Goal: Contribute content: Contribute content

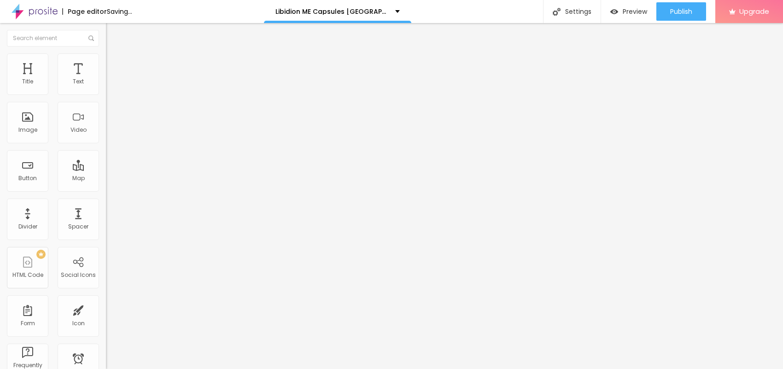
click at [106, 79] on span "Add image" at bounding box center [125, 75] width 38 height 8
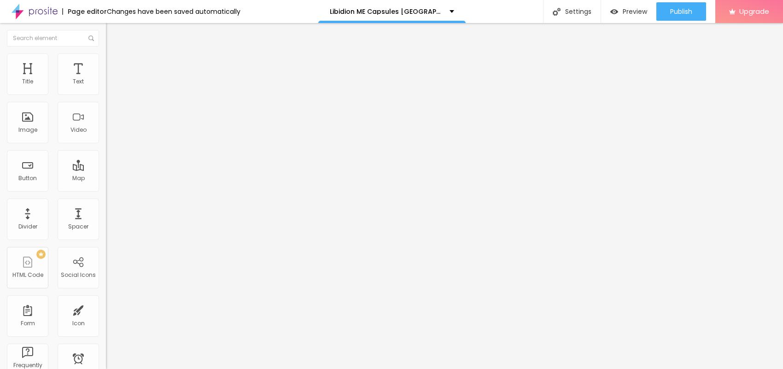
click at [114, 64] on span "Style" at bounding box center [120, 60] width 13 height 8
type input "95"
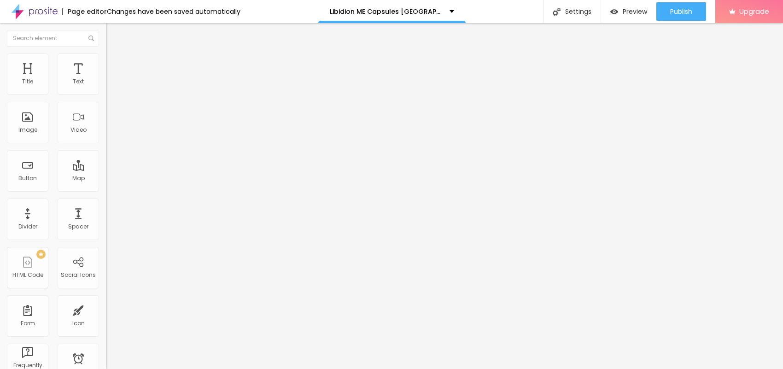
type input "95"
type input "90"
type input "85"
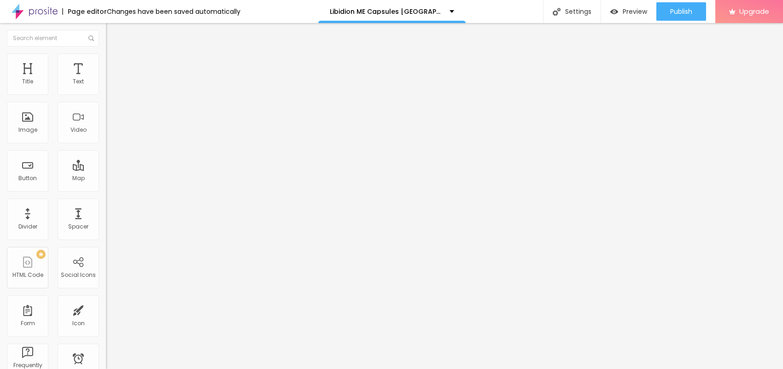
type input "80"
type input "75"
type input "70"
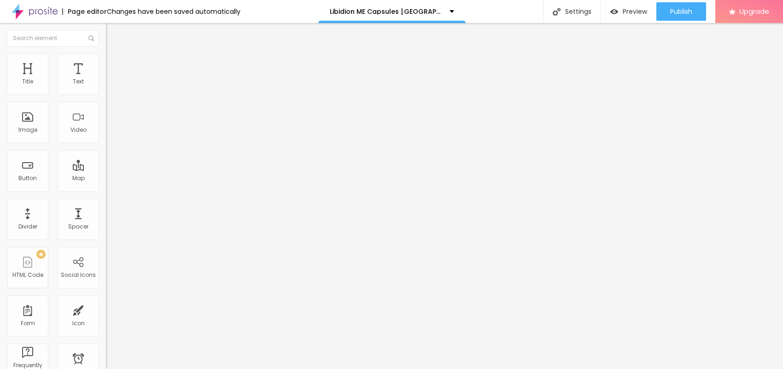
type input "70"
type input "65"
type input "60"
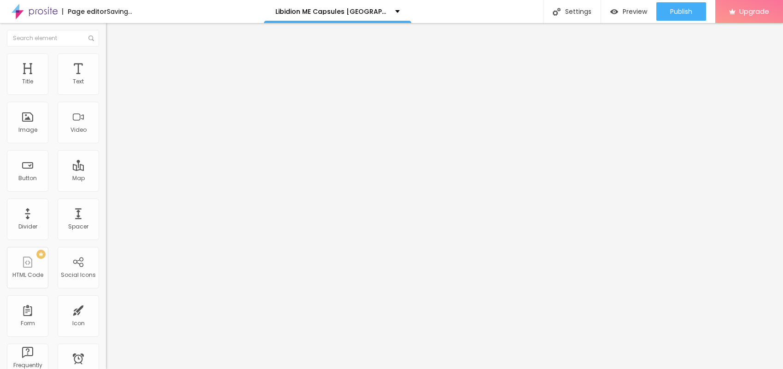
type input "55"
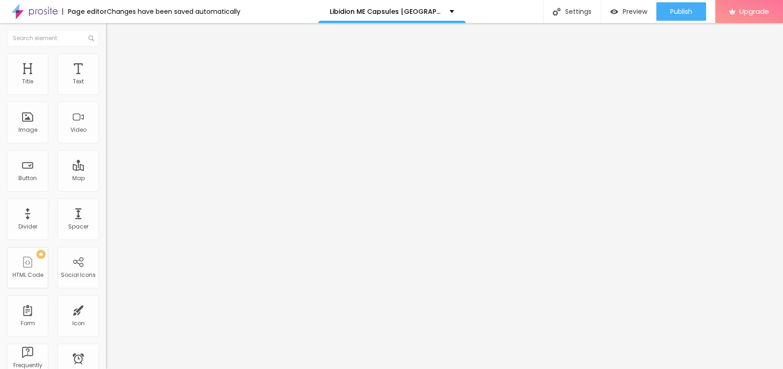
type input "50"
type input "45"
type input "40"
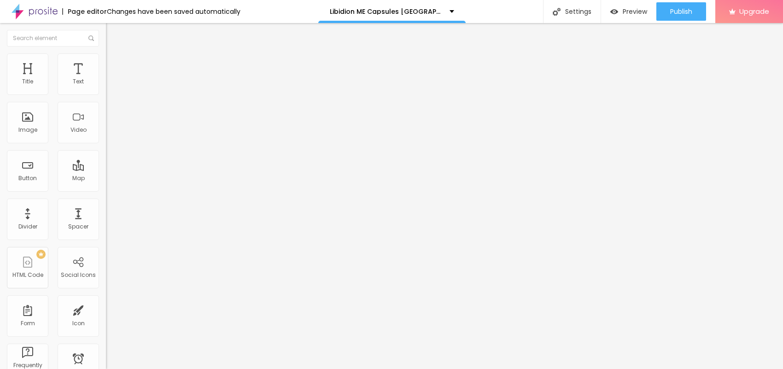
type input "40"
type input "35"
type input "30"
drag, startPoint x: 95, startPoint y: 100, endPoint x: 28, endPoint y: 95, distance: 67.5
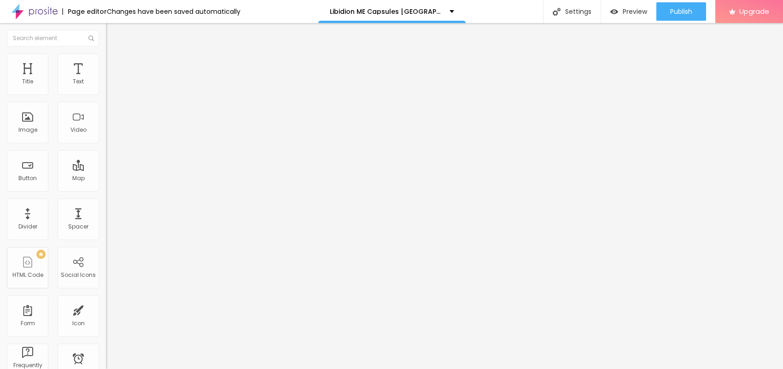
type input "30"
click at [106, 94] on input "range" at bounding box center [135, 90] width 59 height 7
type input "25"
drag, startPoint x: 30, startPoint y: 100, endPoint x: 24, endPoint y: 97, distance: 7.4
type input "25"
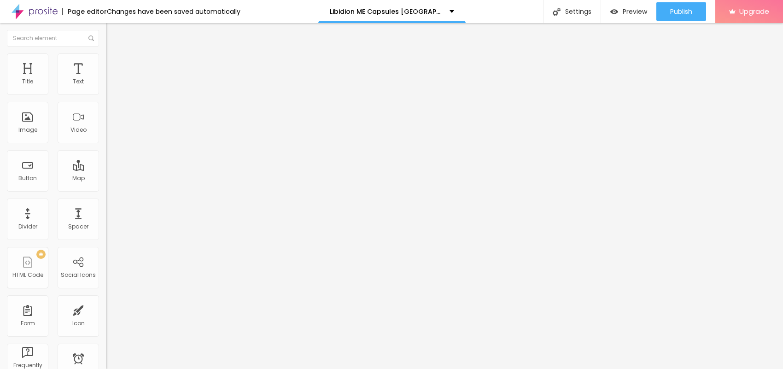
click at [106, 94] on input "range" at bounding box center [135, 90] width 59 height 7
click at [106, 53] on li "Content" at bounding box center [159, 48] width 106 height 9
click at [106, 93] on input "text" at bounding box center [161, 88] width 111 height 9
paste input "Libidion ME Capsules [GEOGRAPHIC_DATA]"
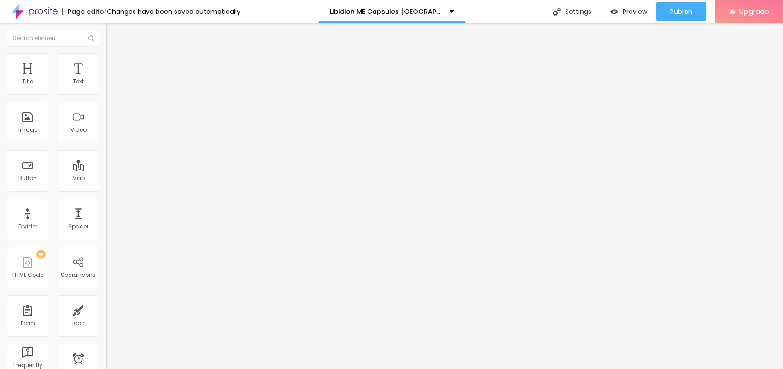
type input "Libidion ME Capsules [GEOGRAPHIC_DATA]"
click at [106, 211] on div "Change image Image description (Alt) Libidion ME Capsules [GEOGRAPHIC_DATA] Ali…" at bounding box center [159, 141] width 106 height 139
paste input "[URL][DOMAIN_NAME]"
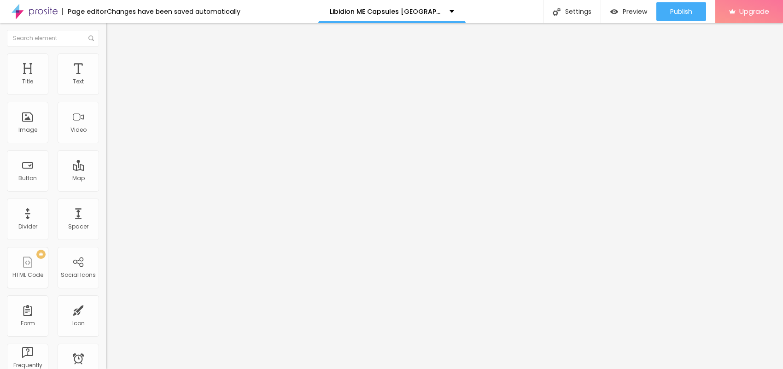
type input "[URL][DOMAIN_NAME]"
drag, startPoint x: 42, startPoint y: 106, endPoint x: 0, endPoint y: 104, distance: 42.5
click at [106, 104] on div "Text Click me Align Size Default Small Default Big Link URL https:// Open in ne…" at bounding box center [159, 139] width 106 height 134
paste input "😍👇JETZT EINKAUFEN😍👇"
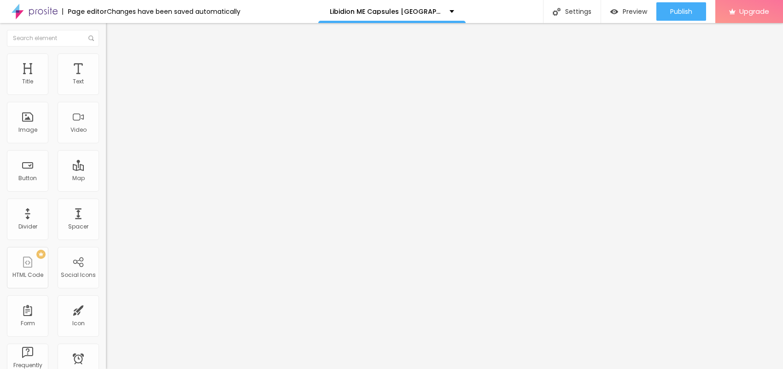
type input "😍👇JETZT EINKAUFEN😍👇"
drag, startPoint x: 68, startPoint y: 196, endPoint x: 0, endPoint y: 190, distance: 68.5
click at [106, 190] on div "Text 😍👇JETZT EINKAUFEN😍👇 Align Size Default Small Default Big Link URL https://…" at bounding box center [159, 139] width 106 height 134
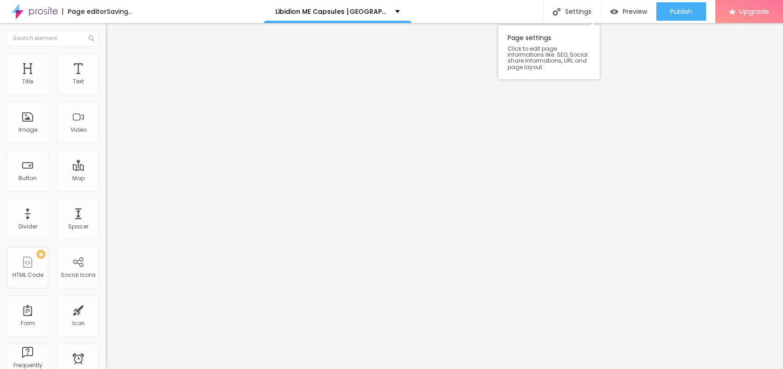
paste input "[URL][DOMAIN_NAME]"
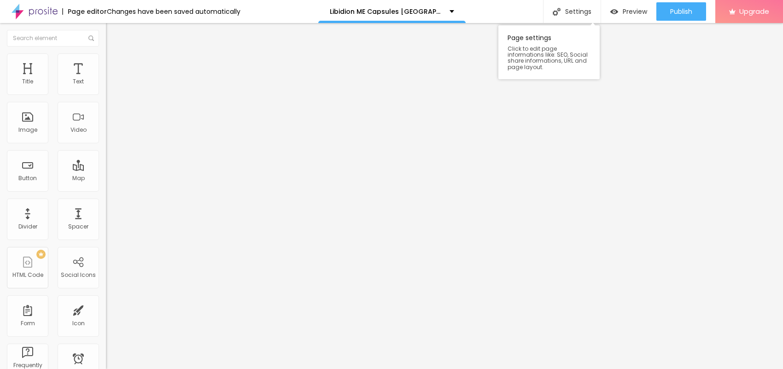
type input "[URL][DOMAIN_NAME]"
click at [110, 86] on icon "button" at bounding box center [113, 83] width 6 height 6
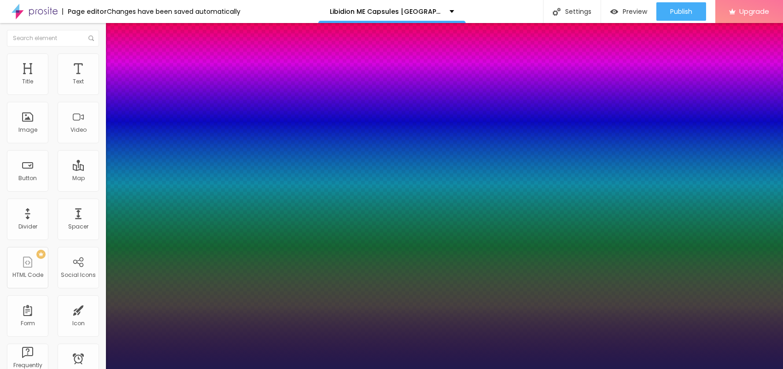
type input "1"
type input "15"
type input "1"
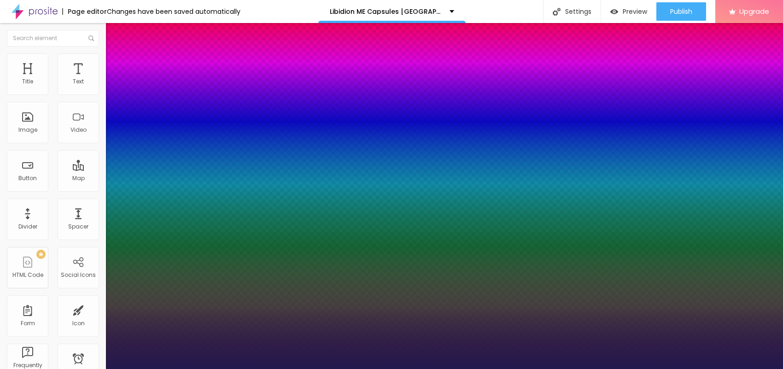
type input "18"
type input "1"
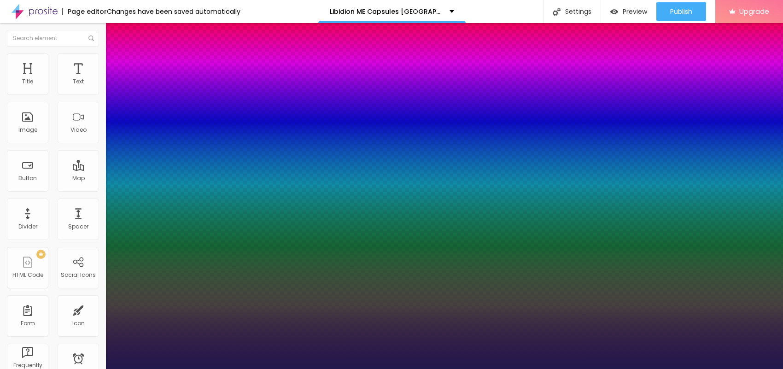
type input "19"
type input "1"
type input "20"
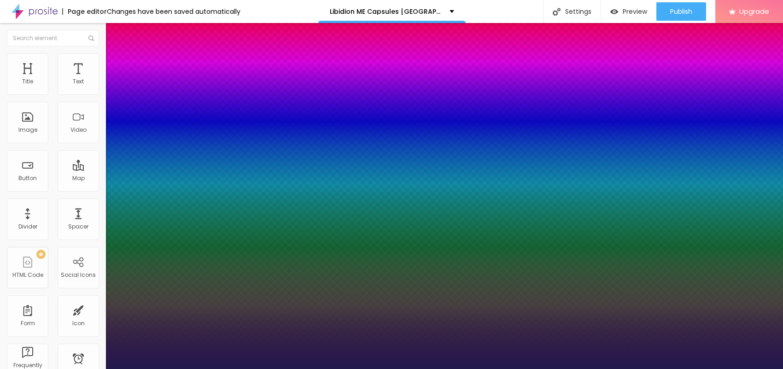
type input "1"
type input "21"
type input "1"
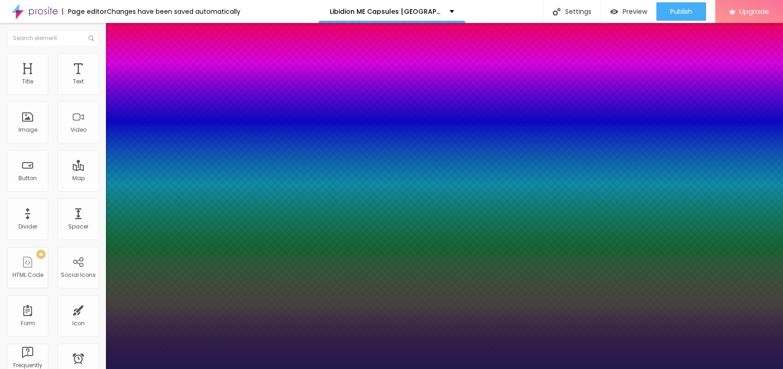
type input "22"
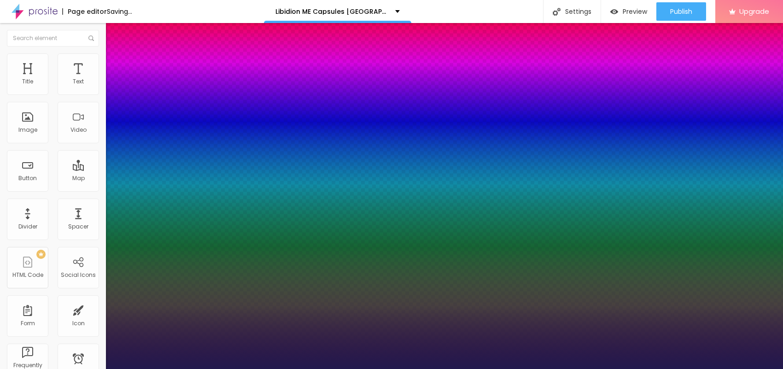
type input "1"
type input "22"
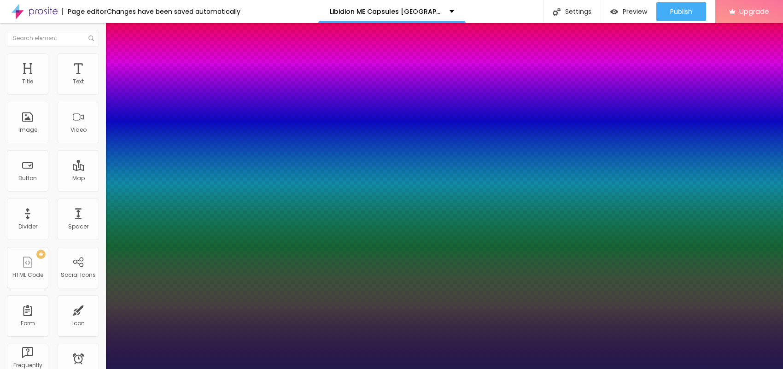
click at [440, 369] on div at bounding box center [391, 369] width 783 height 0
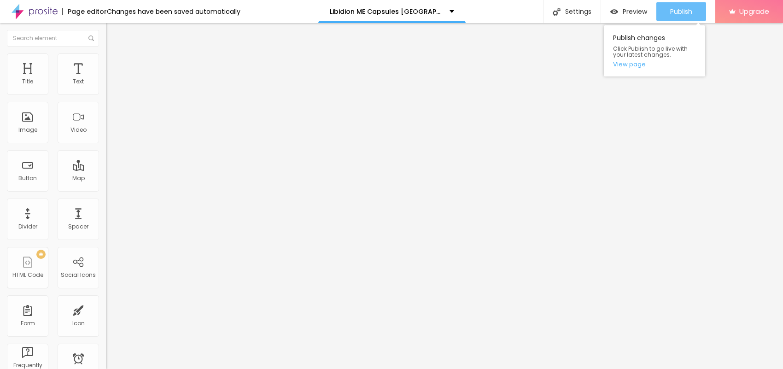
click at [676, 16] on div "Publish" at bounding box center [681, 11] width 22 height 18
click at [630, 61] on link "View page" at bounding box center [654, 64] width 83 height 6
click at [681, 18] on div "Publish" at bounding box center [681, 11] width 22 height 18
click at [636, 62] on link "View page" at bounding box center [654, 64] width 83 height 6
click at [677, 10] on span "Publish" at bounding box center [681, 11] width 22 height 7
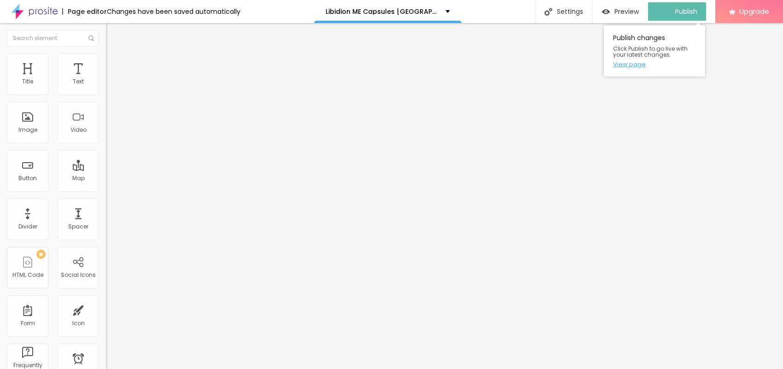
click at [636, 66] on link "View page" at bounding box center [654, 64] width 83 height 6
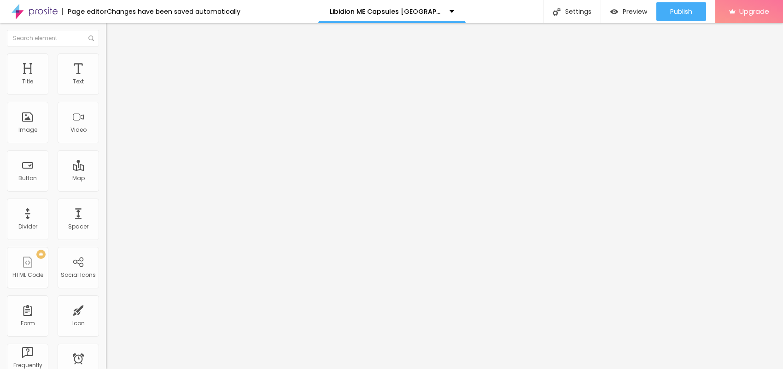
click at [113, 31] on div "Edit Text" at bounding box center [134, 33] width 42 height 7
click at [76, 13] on div "Page editor" at bounding box center [84, 11] width 45 height 6
click at [32, 12] on img at bounding box center [35, 11] width 46 height 23
click at [113, 37] on img "button" at bounding box center [116, 33] width 7 height 7
click at [106, 77] on img at bounding box center [109, 75] width 6 height 6
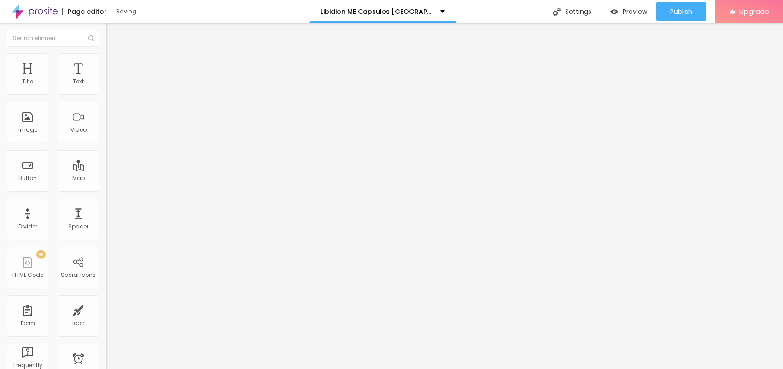
click at [114, 64] on span "Style" at bounding box center [120, 60] width 13 height 8
type input "95"
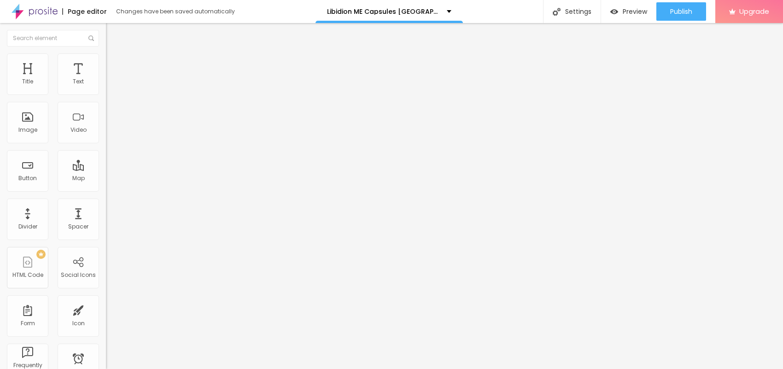
type input "85"
type input "80"
type input "75"
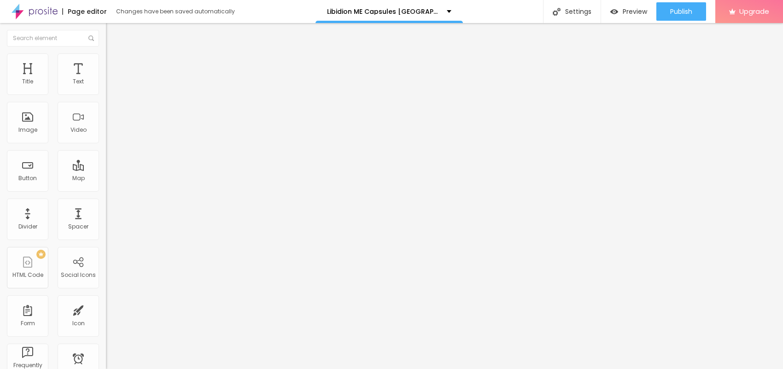
type input "75"
type input "70"
type input "65"
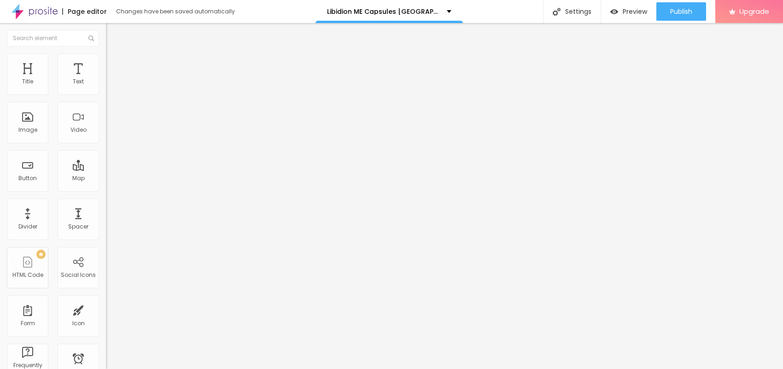
type input "60"
type input "55"
type input "50"
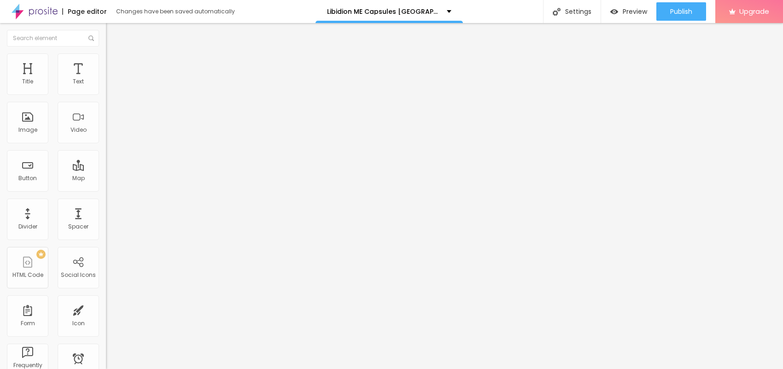
type input "50"
type input "45"
type input "40"
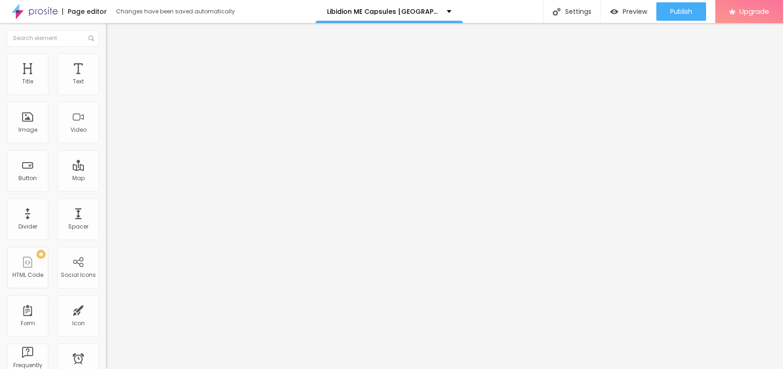
type input "35"
type input "30"
type input "25"
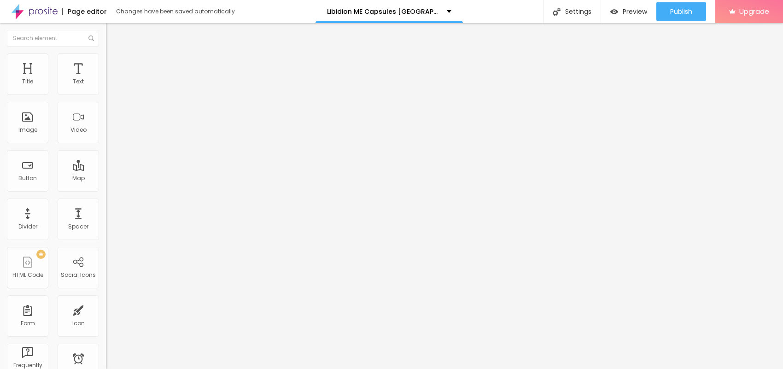
type input "25"
type input "20"
type input "25"
drag, startPoint x: 95, startPoint y: 98, endPoint x: 24, endPoint y: 96, distance: 71.4
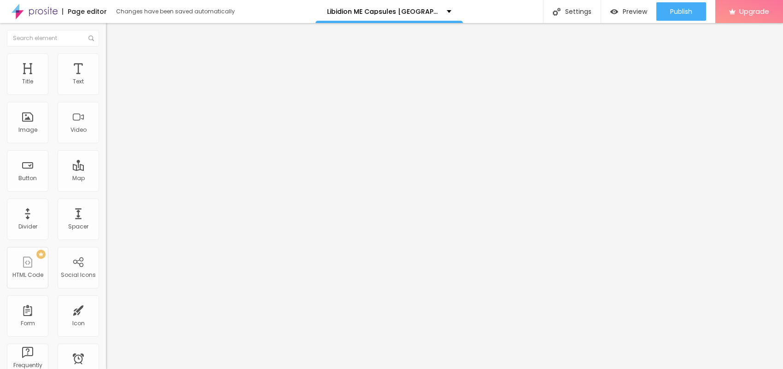
type input "25"
click at [106, 94] on input "range" at bounding box center [135, 90] width 59 height 7
drag, startPoint x: 54, startPoint y: 166, endPoint x: 74, endPoint y: 160, distance: 20.6
click at [106, 93] on input "text" at bounding box center [161, 88] width 111 height 9
paste input "Libidion ME Capsules [GEOGRAPHIC_DATA]"
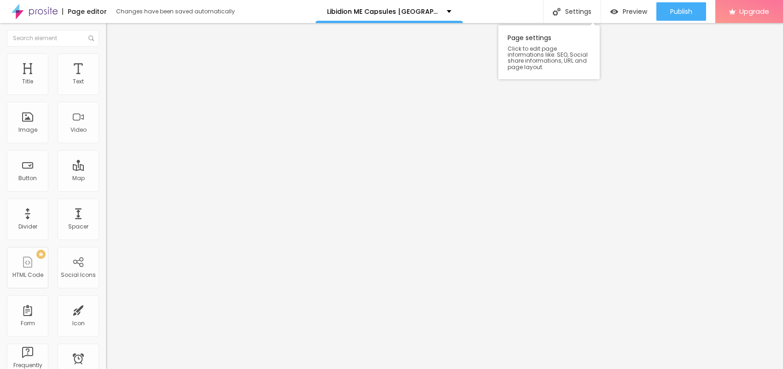
scroll to position [0, 3]
type input "Libidion ME Capsules [GEOGRAPHIC_DATA]"
drag, startPoint x: 41, startPoint y: 245, endPoint x: 0, endPoint y: 226, distance: 45.8
click at [106, 211] on div "Change image Image description (Alt) Libidion ME Capsules [GEOGRAPHIC_DATA] Ali…" at bounding box center [159, 141] width 106 height 139
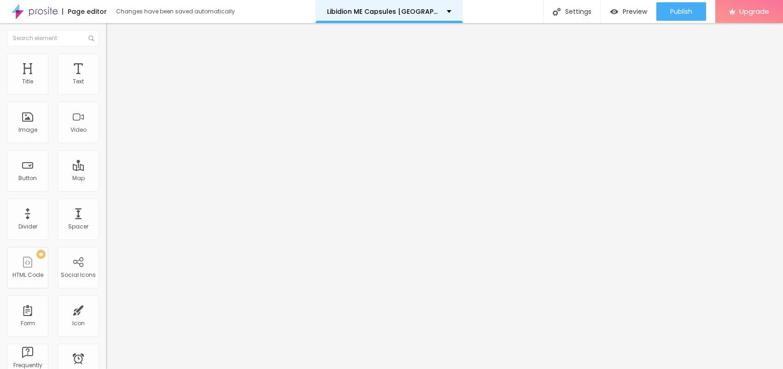
paste input "[URL][DOMAIN_NAME]"
type input "[URL][DOMAIN_NAME]"
drag, startPoint x: 37, startPoint y: 93, endPoint x: 0, endPoint y: 97, distance: 37.1
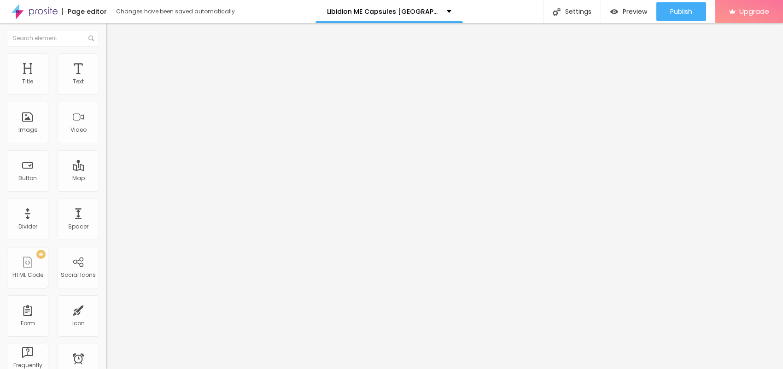
click at [106, 97] on div "Text Click me Align Size Default Small Default Big Link URL https:// Open in ne…" at bounding box center [159, 139] width 106 height 134
paste input "😍👇JETZT EINKAUFEN😍👇"
type input "😍👇JETZT EINKAUFEN😍👇"
drag, startPoint x: 48, startPoint y: 193, endPoint x: 0, endPoint y: 184, distance: 49.1
click at [106, 184] on div "Text 😍👇JETZT EINKAUFEN😍👇 Align Size Default Small Default Big Link URL https://…" at bounding box center [159, 139] width 106 height 134
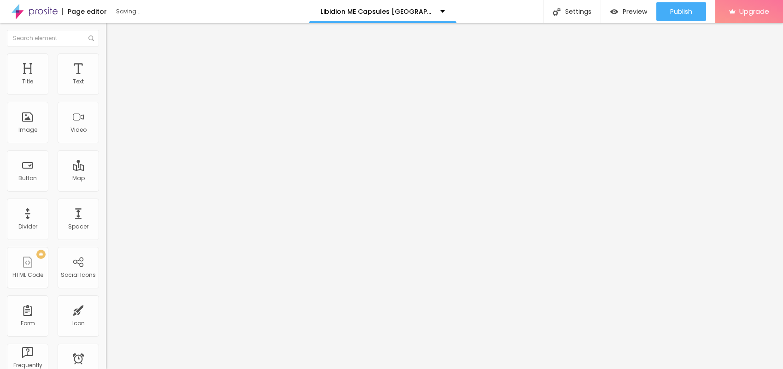
paste input "[URL][DOMAIN_NAME]"
type input "[URL][DOMAIN_NAME]"
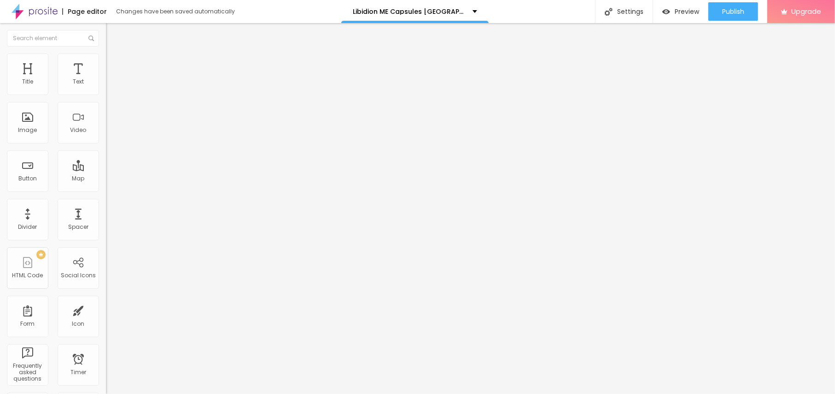
click at [106, 88] on button "button" at bounding box center [112, 84] width 13 height 10
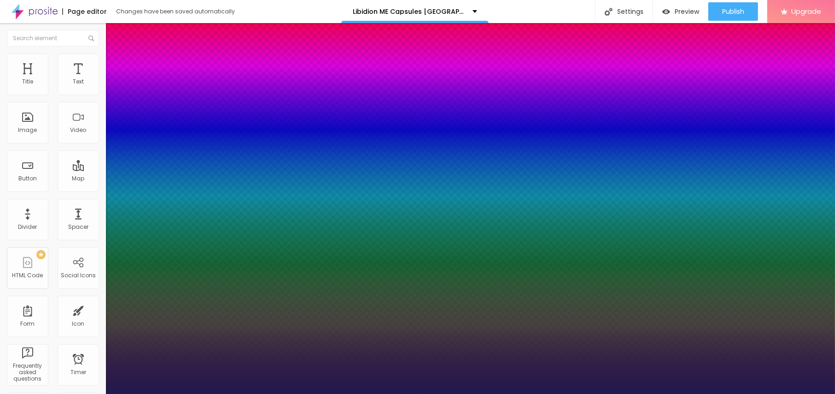
type input "1"
type input "17"
type input "1"
type input "18"
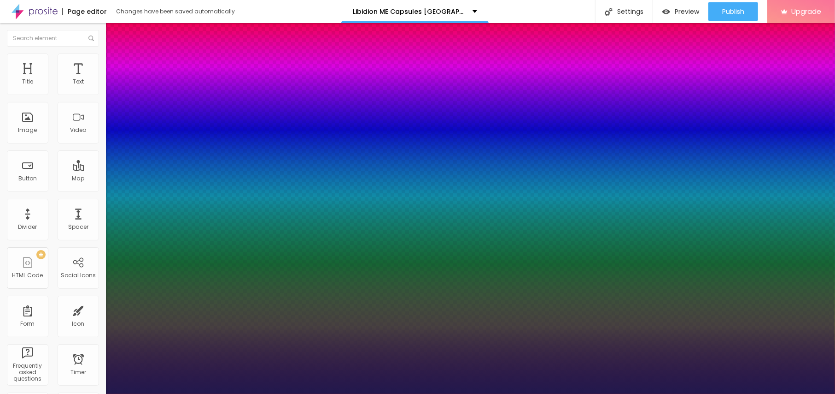
type input "18"
type input "1"
type input "22"
type input "1"
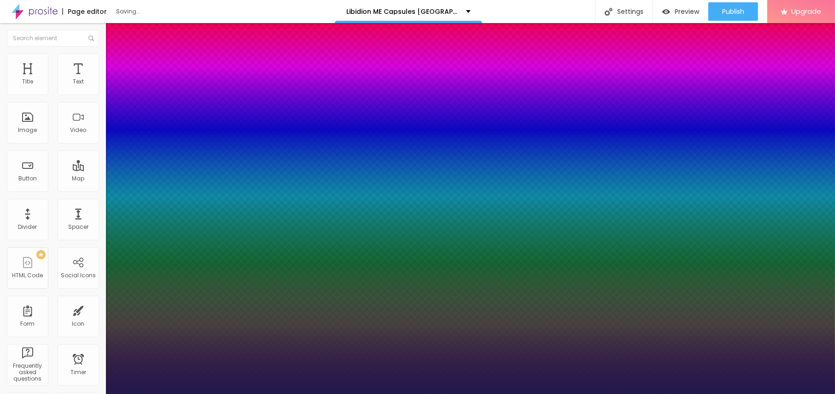
drag, startPoint x: 124, startPoint y: 155, endPoint x: 129, endPoint y: 156, distance: 5.1
type input "22"
type input "1"
click at [399, 369] on div at bounding box center [417, 394] width 835 height 0
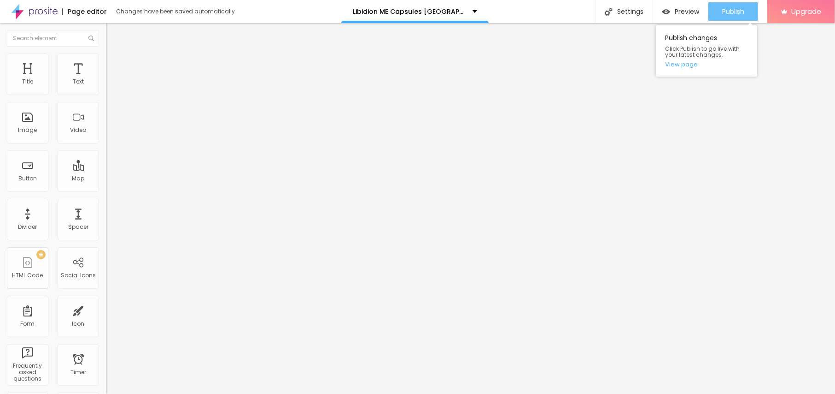
click at [713, 19] on button "Publish" at bounding box center [734, 11] width 50 height 18
click at [693, 67] on link "View page" at bounding box center [706, 64] width 83 height 6
